Goal: Find specific page/section: Find specific page/section

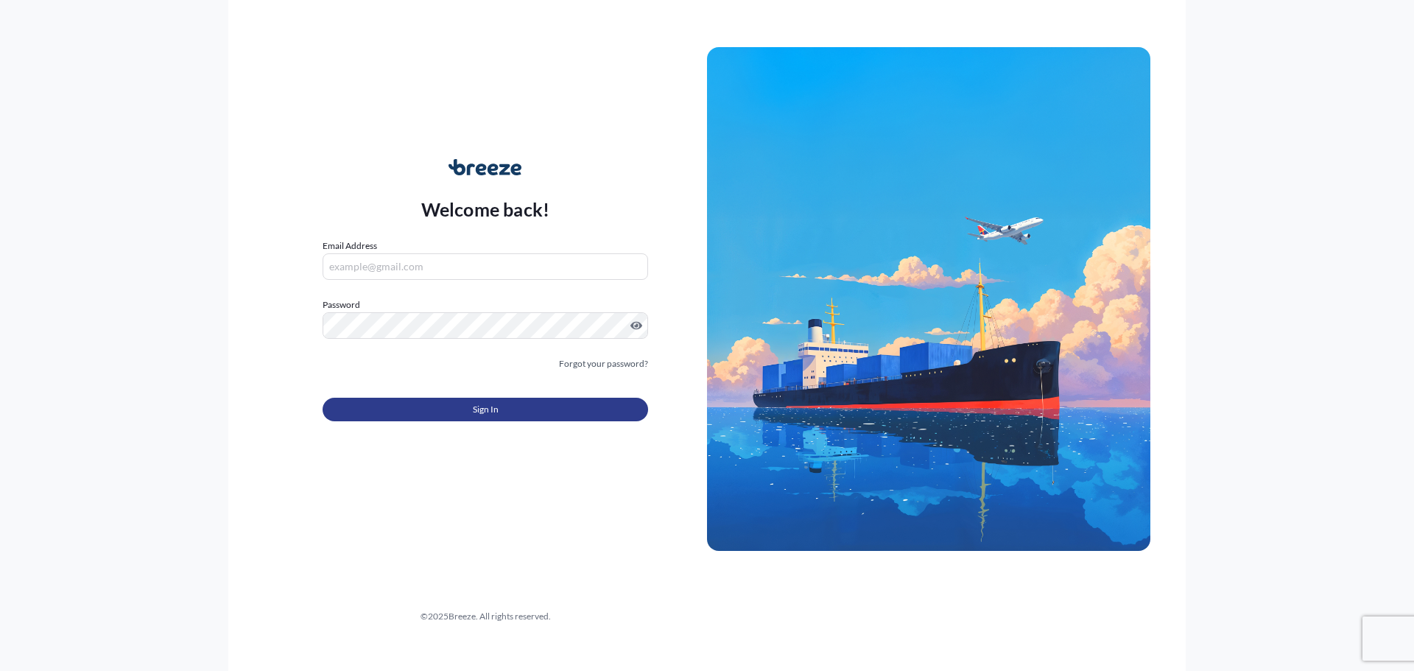
type input "[EMAIL_ADDRESS][DOMAIN_NAME]"
click at [504, 414] on button "Sign In" at bounding box center [486, 410] width 326 height 24
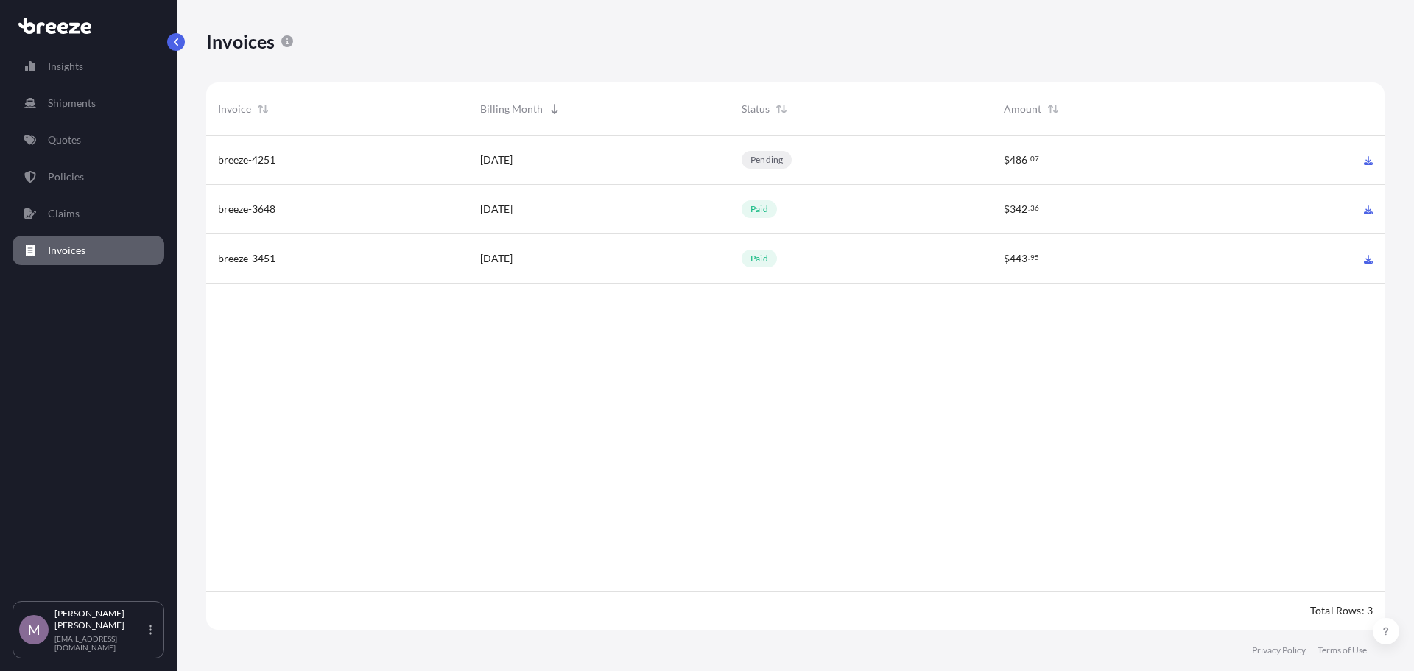
scroll to position [498, 1167]
click at [559, 165] on div "[DATE]" at bounding box center [599, 159] width 239 height 15
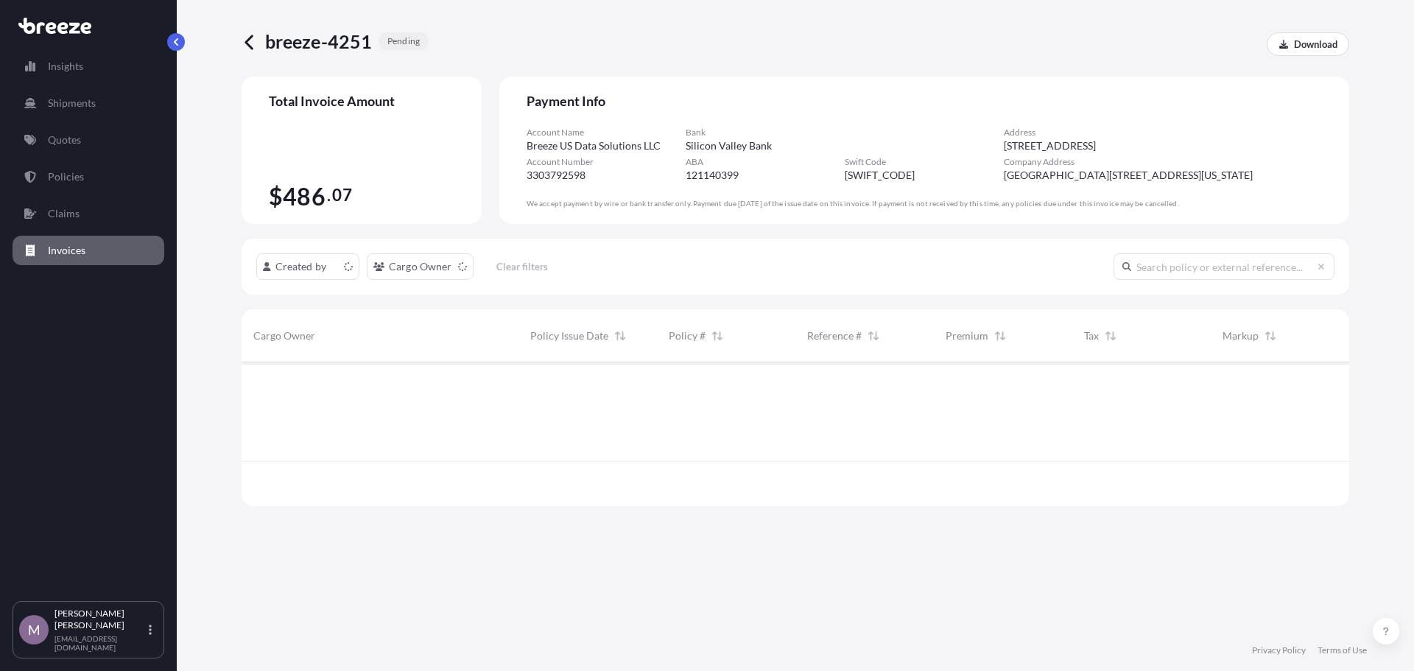
scroll to position [141, 1097]
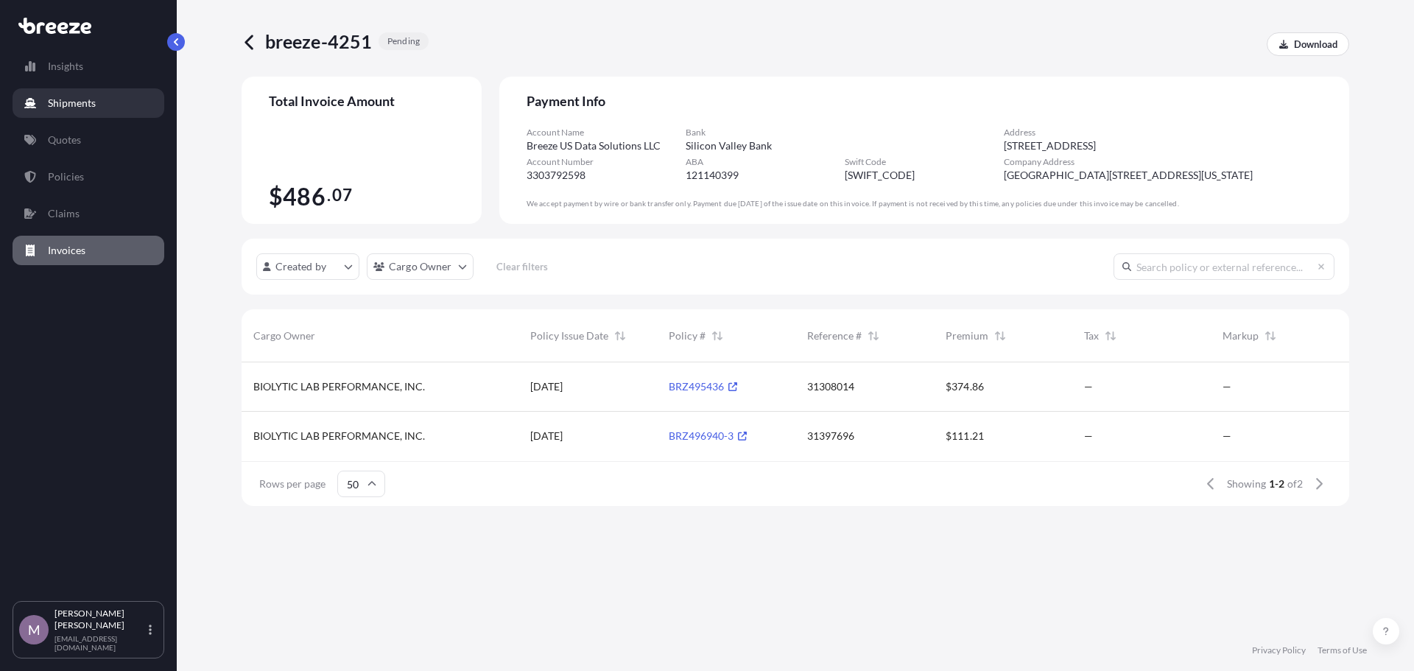
click at [92, 107] on p "Shipments" at bounding box center [72, 103] width 48 height 15
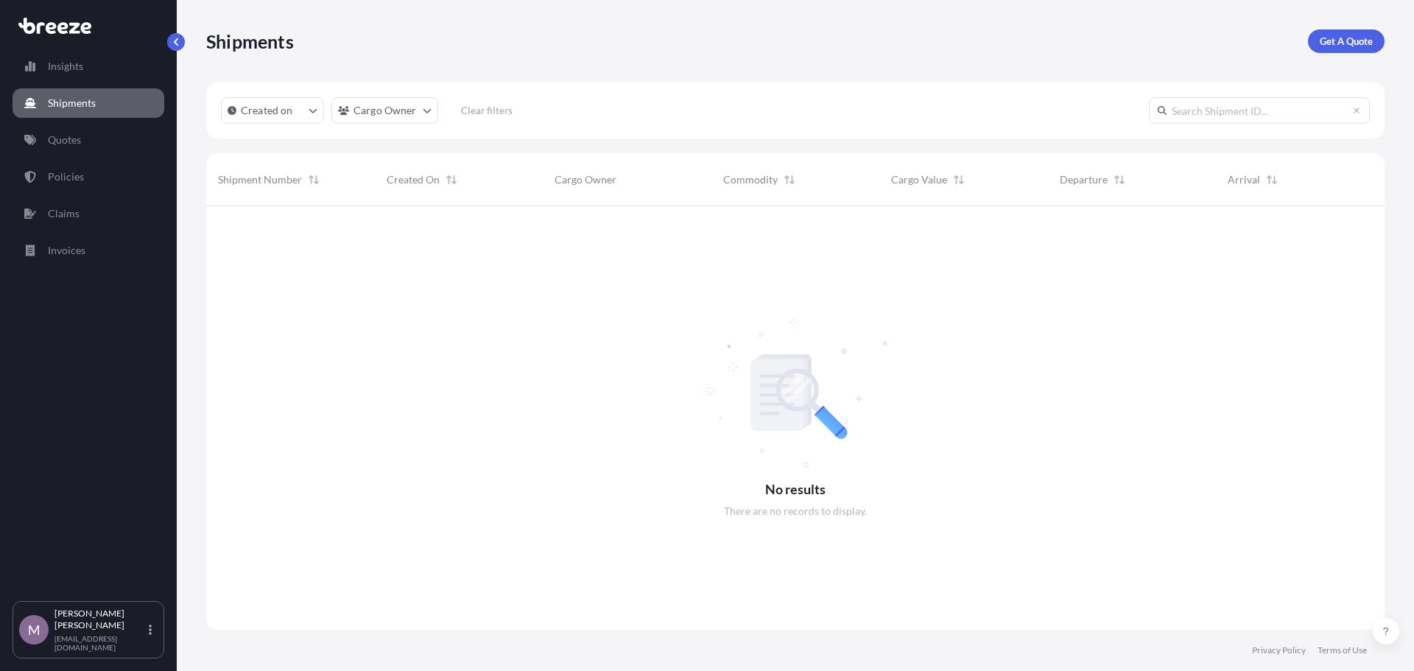
scroll to position [466, 1167]
click at [317, 116] on button "Created on" at bounding box center [272, 110] width 103 height 27
click at [320, 203] on button "Last Month" at bounding box center [302, 205] width 150 height 27
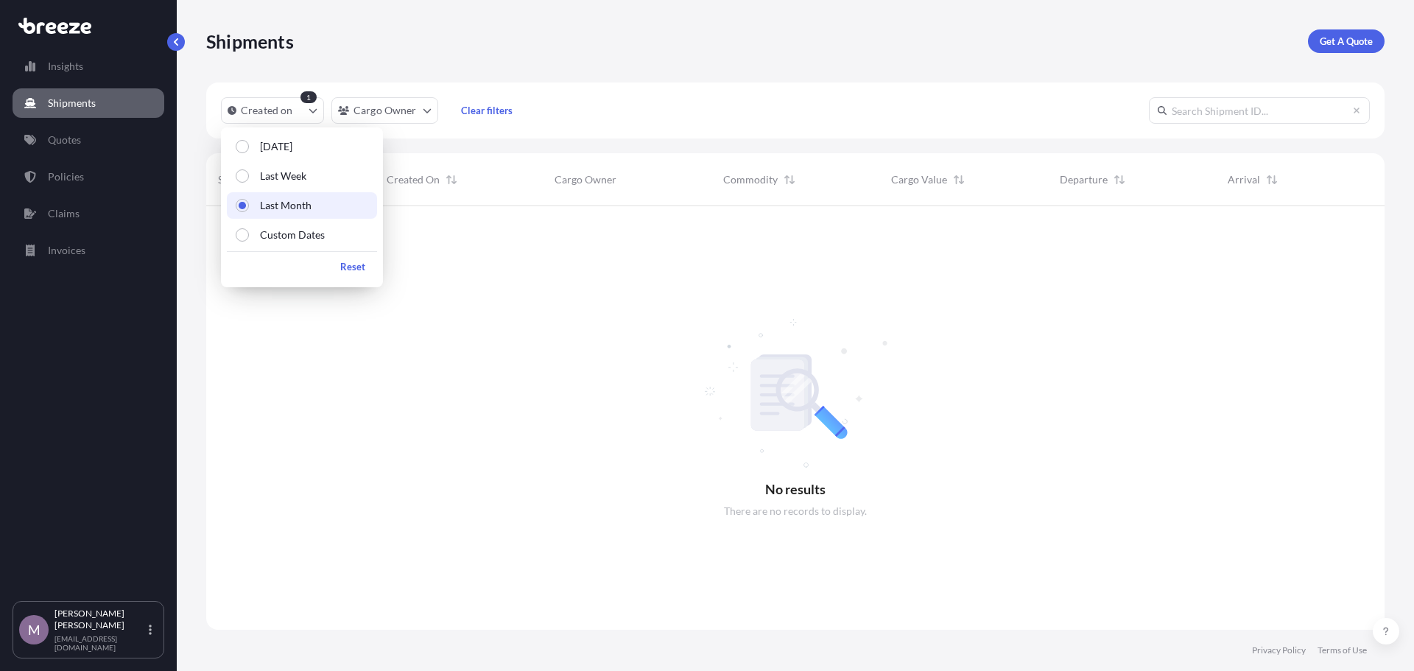
click at [864, 251] on div at bounding box center [795, 418] width 1179 height 424
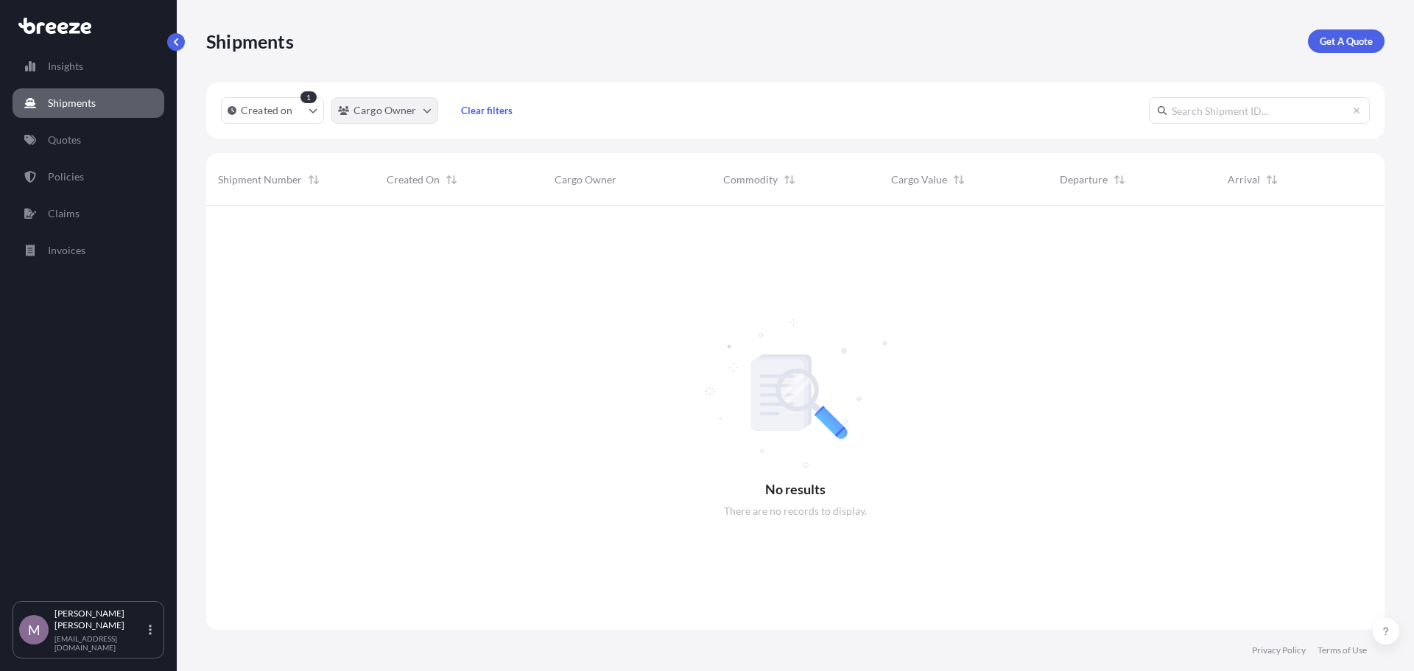
click at [417, 116] on html "Insights Shipments Quotes Policies Claims Invoices M [PERSON_NAME] [EMAIL_ADDRE…" at bounding box center [707, 335] width 1414 height 671
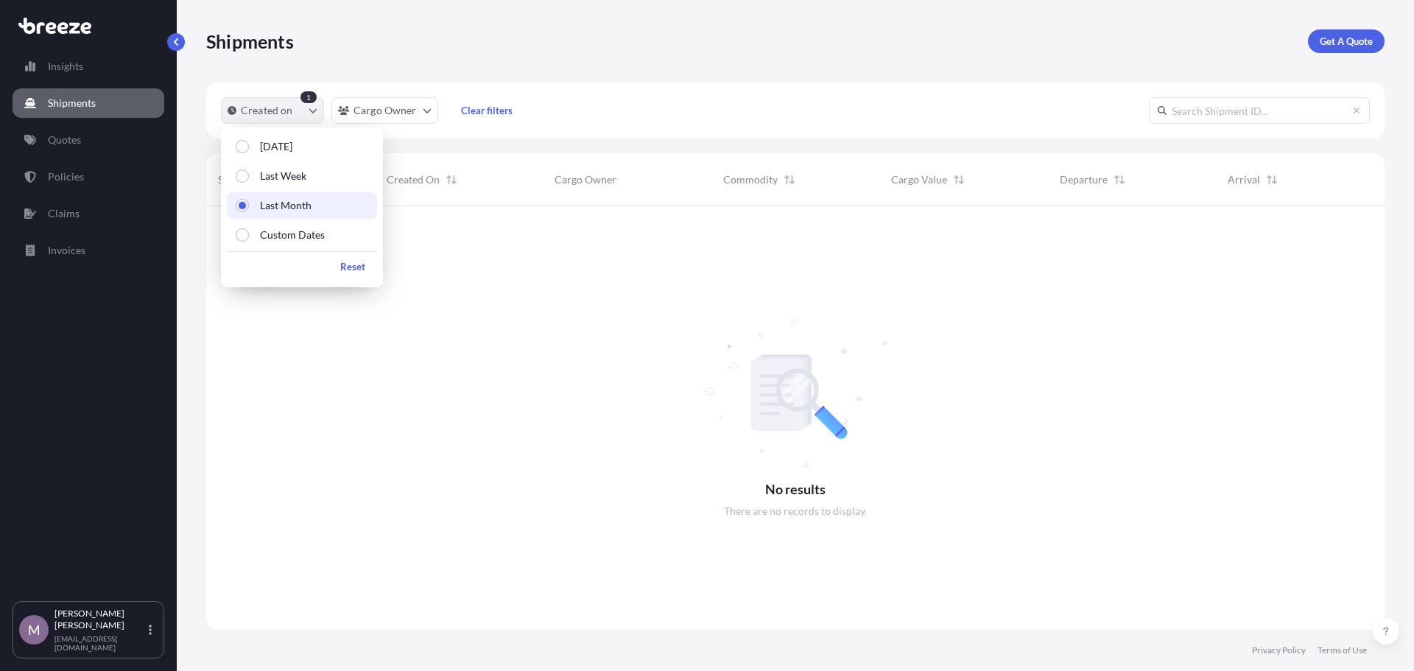
click at [306, 116] on button "Created on" at bounding box center [272, 110] width 103 height 27
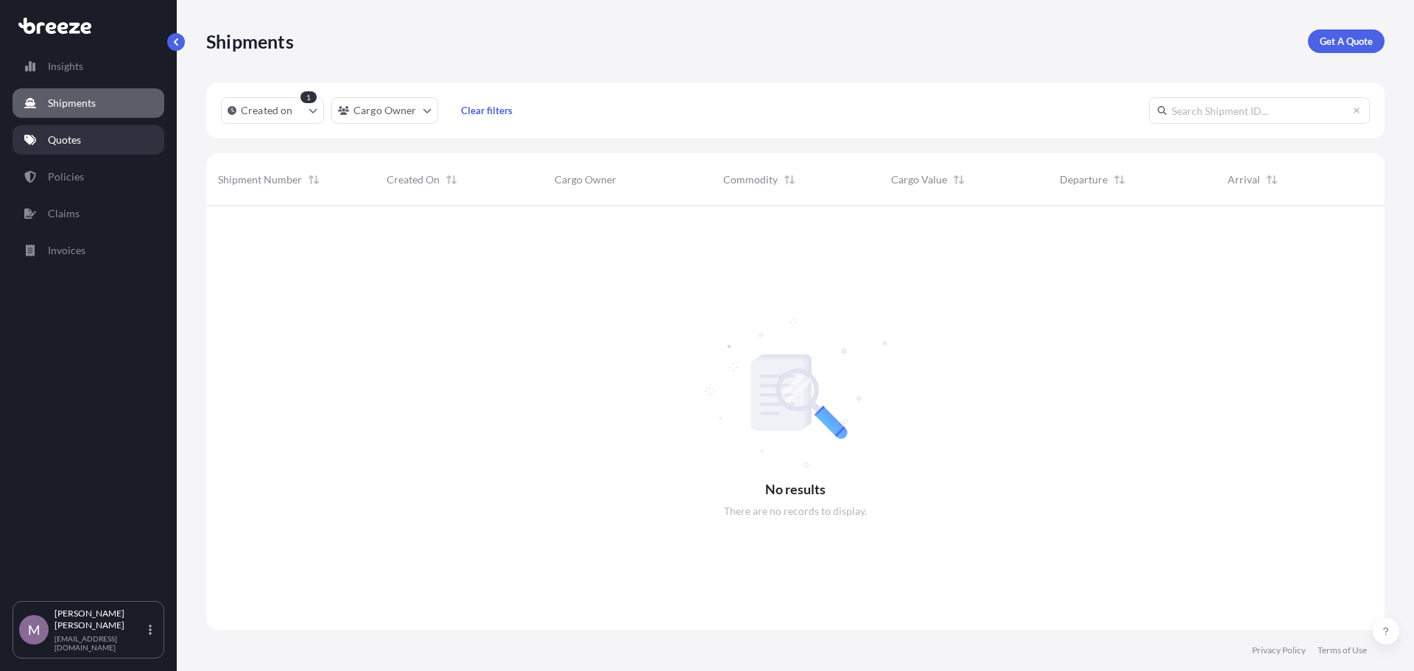
click at [59, 144] on p "Quotes" at bounding box center [64, 140] width 33 height 15
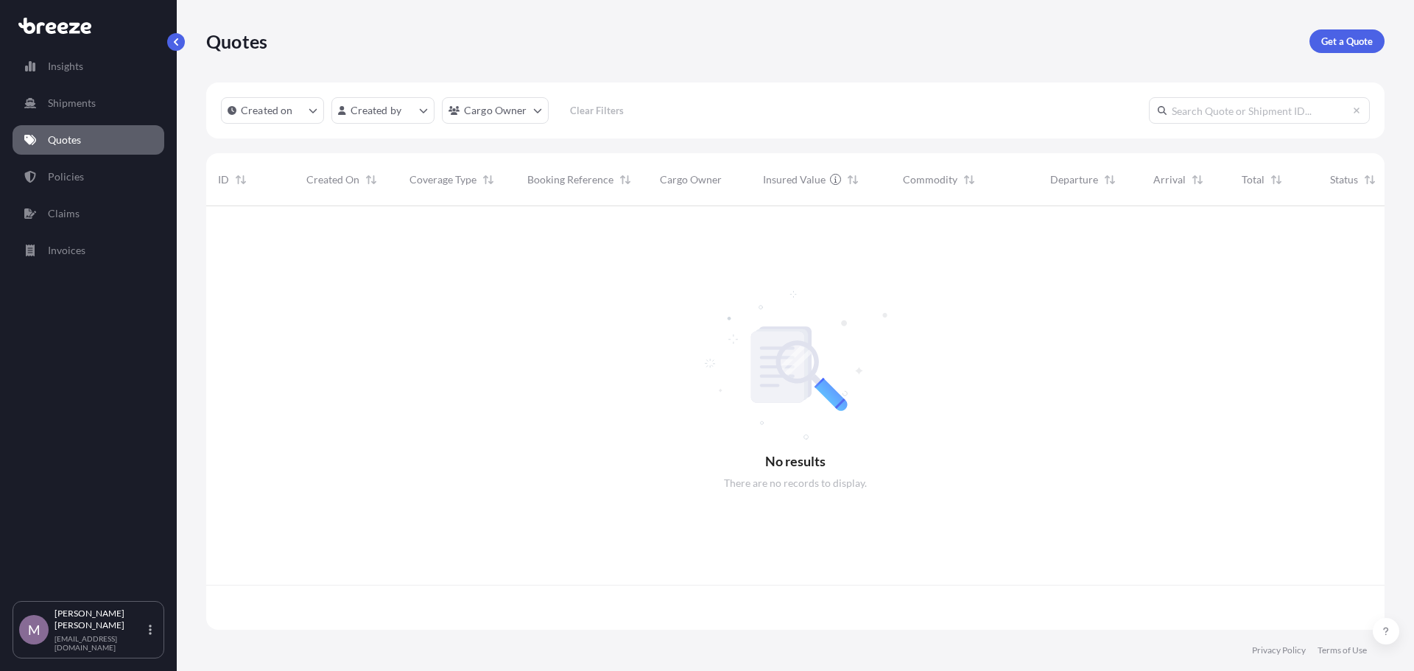
scroll to position [421, 1167]
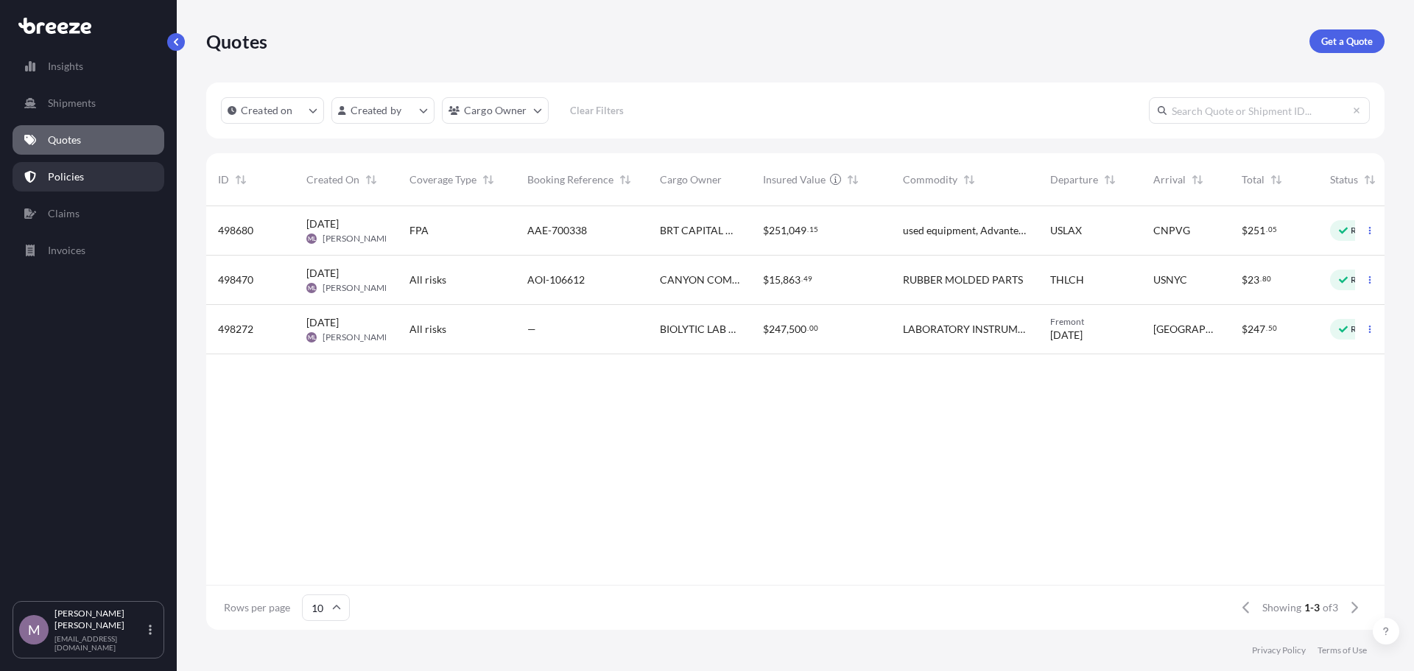
click at [94, 177] on link "Policies" at bounding box center [89, 176] width 152 height 29
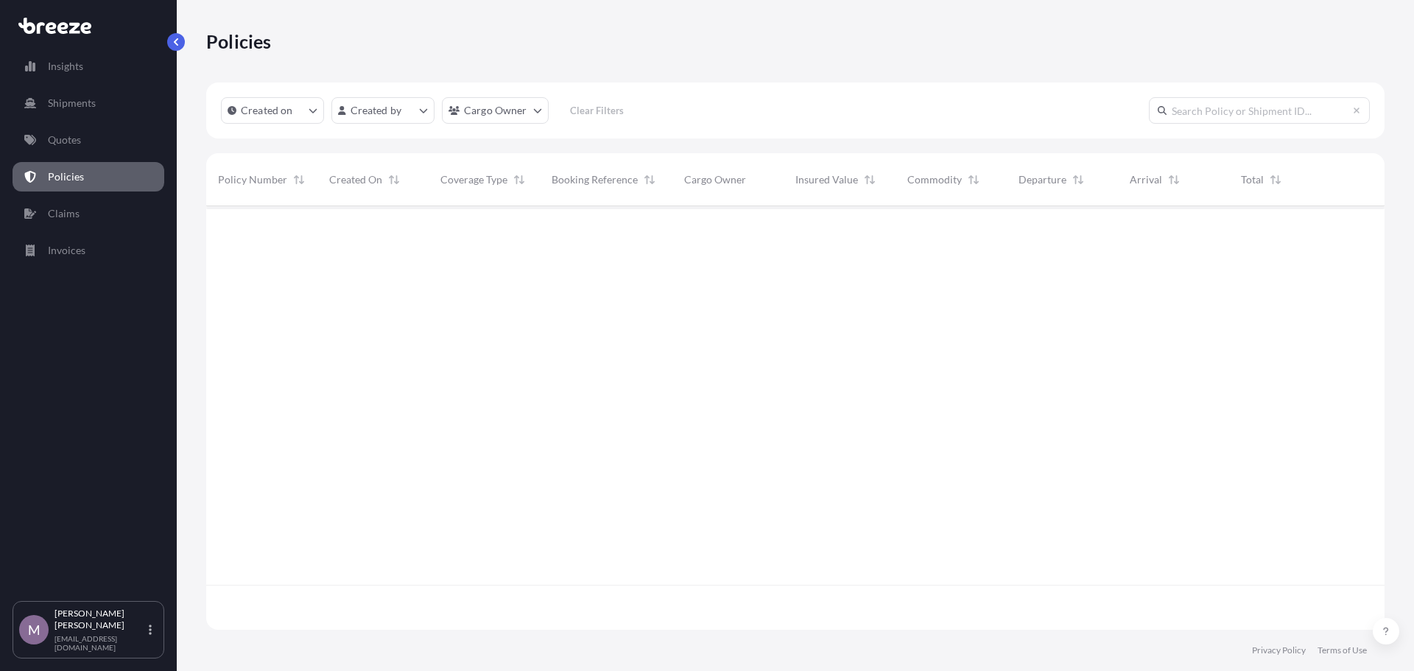
scroll to position [421, 1167]
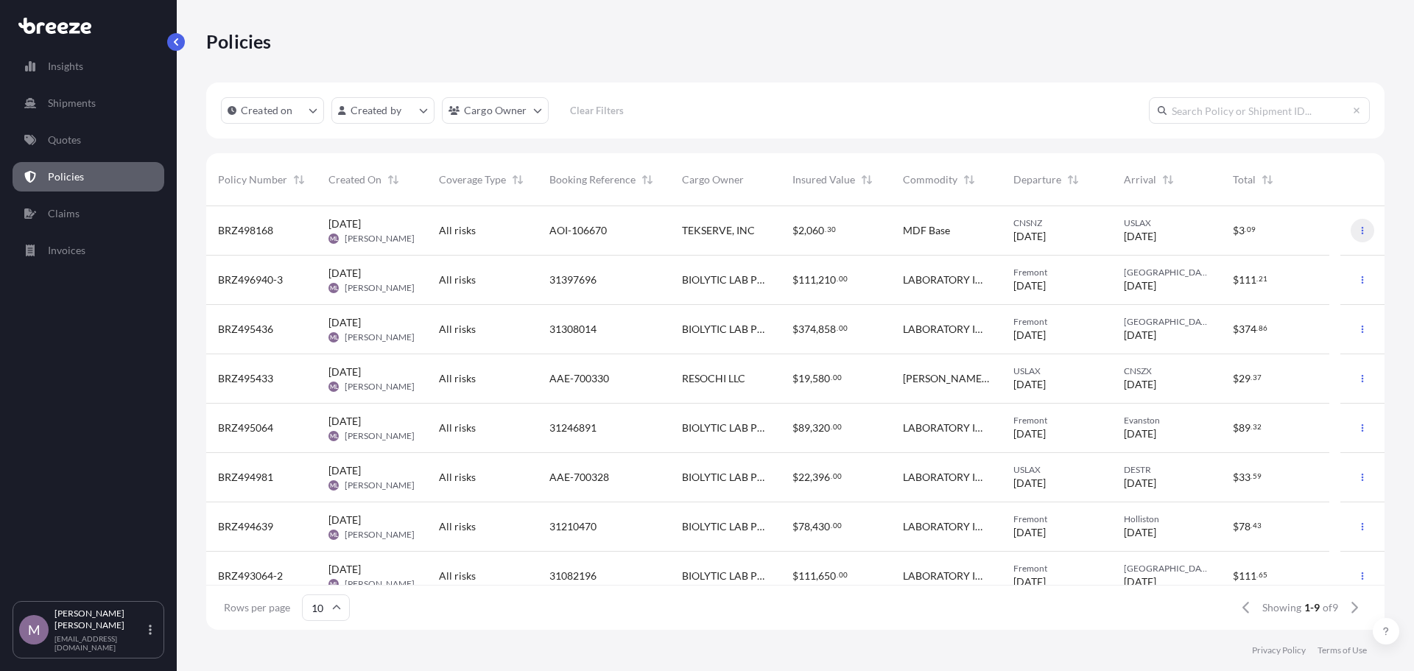
click at [1358, 234] on icon "button" at bounding box center [1362, 230] width 9 height 9
